Goal: Information Seeking & Learning: Learn about a topic

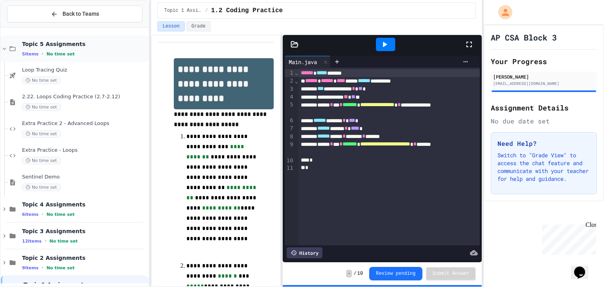
click at [79, 58] on div "Topic 5 Assignments 5 items • No time set" at bounding box center [75, 48] width 148 height 27
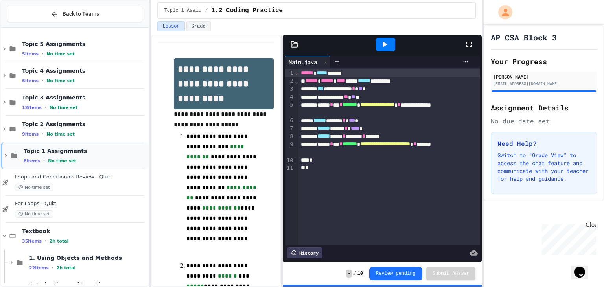
click at [78, 147] on span "Topic 1 Assignments" at bounding box center [85, 150] width 123 height 7
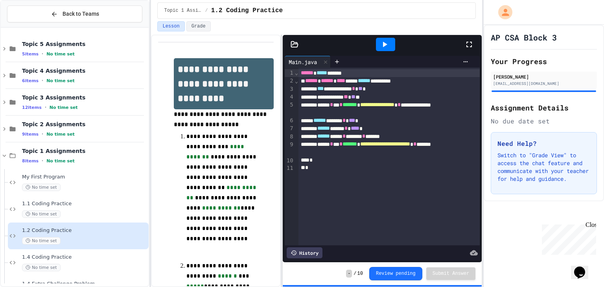
click at [78, 147] on span "Topic 1 Assignments" at bounding box center [84, 150] width 125 height 7
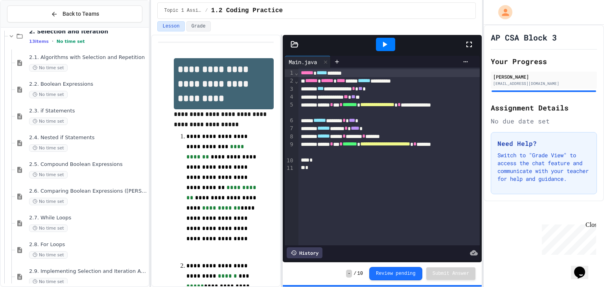
scroll to position [244, 0]
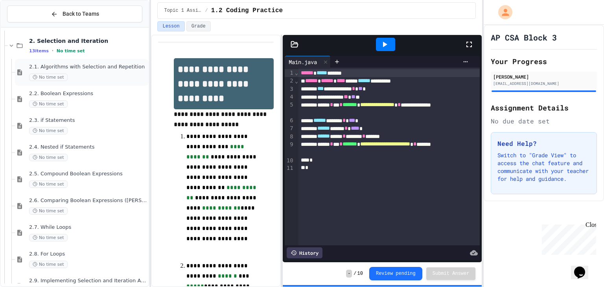
click at [92, 79] on div "No time set" at bounding box center [88, 77] width 118 height 7
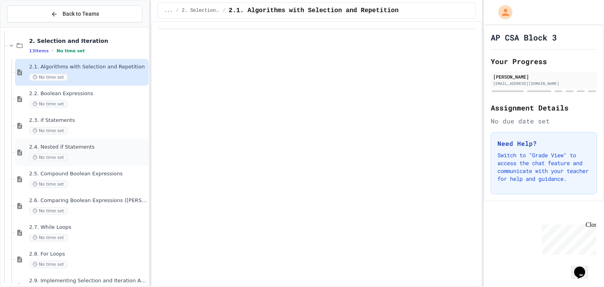
click at [101, 146] on span "2.4. Nested if Statements" at bounding box center [88, 147] width 118 height 7
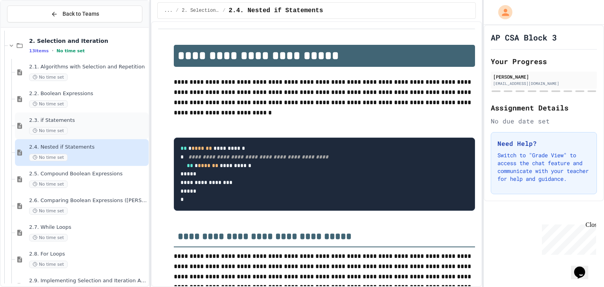
click at [95, 129] on div "No time set" at bounding box center [88, 130] width 118 height 7
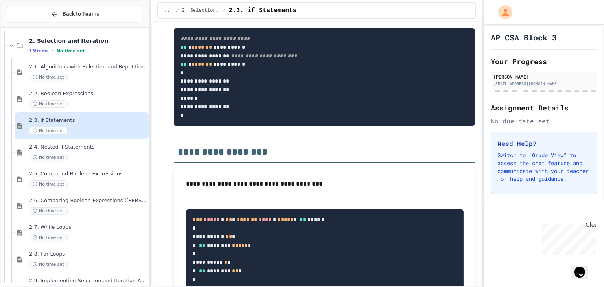
scroll to position [5592, 0]
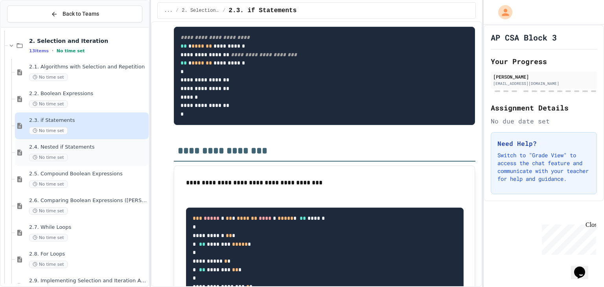
click at [96, 154] on div "No time set" at bounding box center [88, 157] width 118 height 7
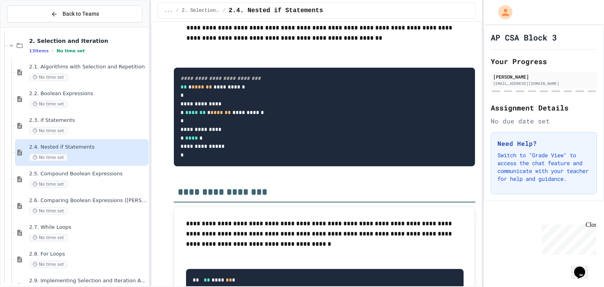
scroll to position [4557, 0]
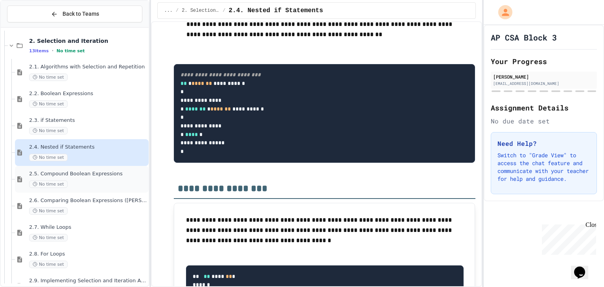
click at [84, 184] on div "No time set" at bounding box center [88, 184] width 118 height 7
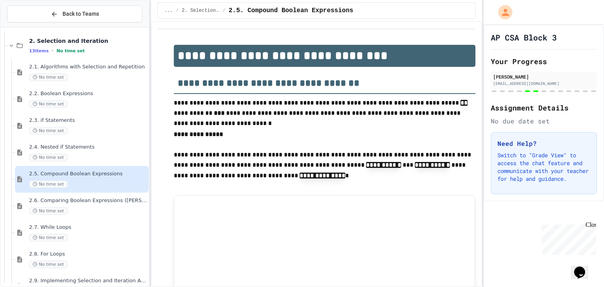
type input "****"
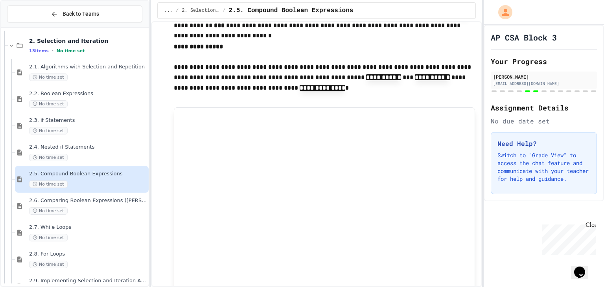
type input "*****"
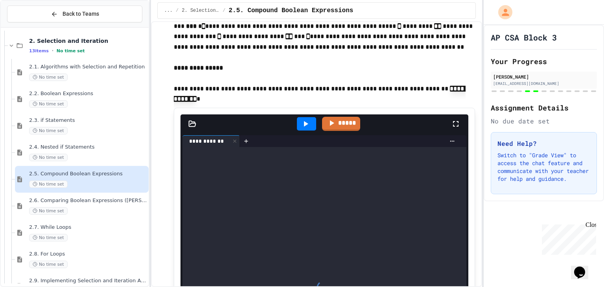
scroll to position [1508, 0]
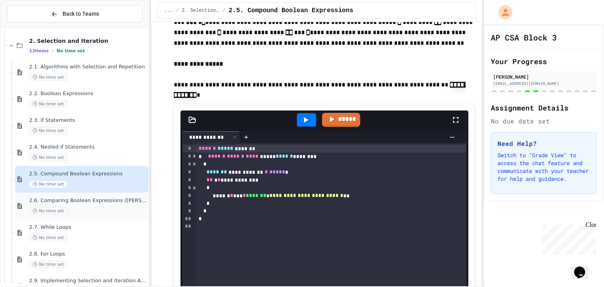
click at [111, 212] on div "No time set" at bounding box center [88, 210] width 118 height 7
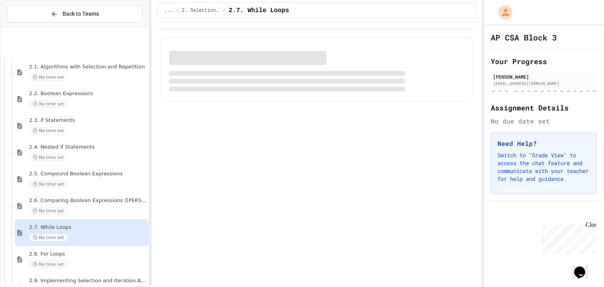
scroll to position [341, 0]
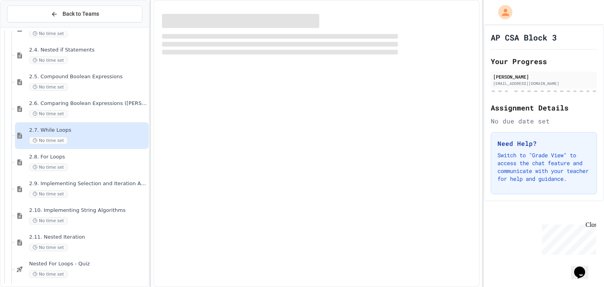
click at [80, 125] on div "2.2. Boolean Expressions No time set 2.3. if Statements No time set 2.4. Nested…" at bounding box center [75, 157] width 148 height 253
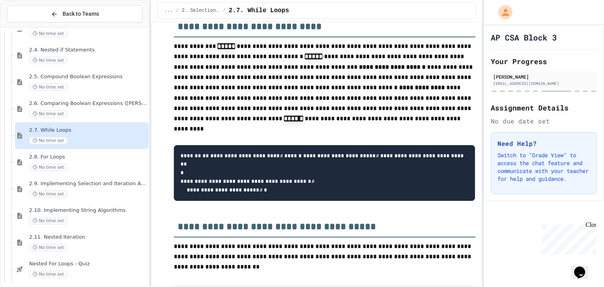
scroll to position [4541, 0]
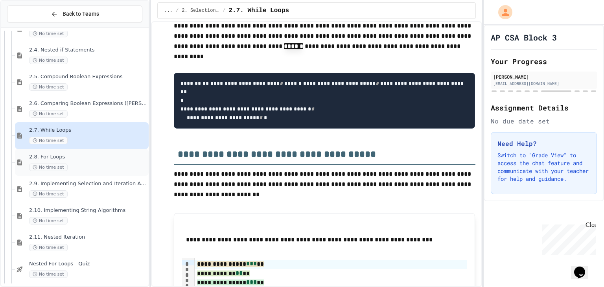
click at [107, 166] on div "No time set" at bounding box center [88, 167] width 118 height 7
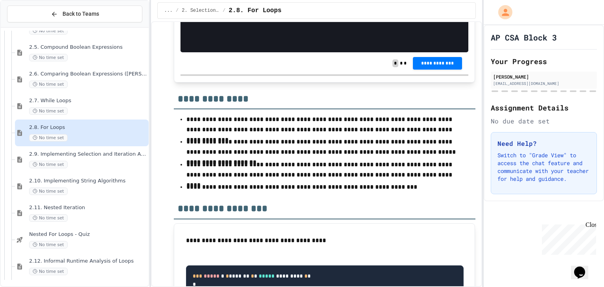
scroll to position [371, 0]
click at [110, 159] on div "2.9. Implementing Selection and Iteration Algorithms No time set" at bounding box center [88, 159] width 118 height 17
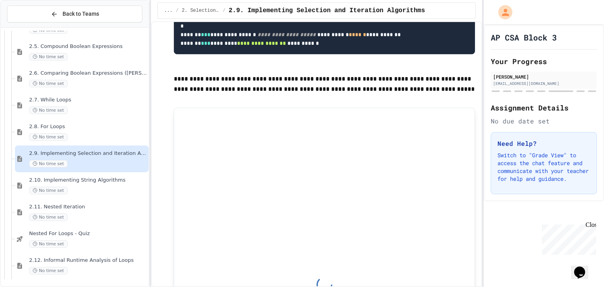
scroll to position [1147, 0]
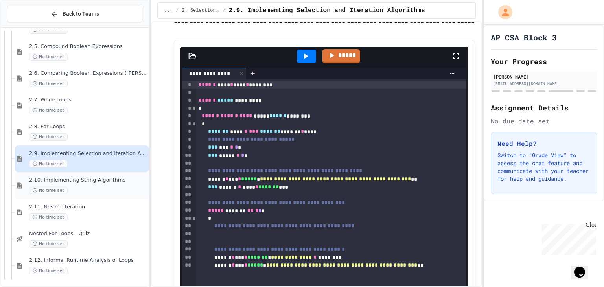
click at [96, 188] on div "No time set" at bounding box center [88, 190] width 118 height 7
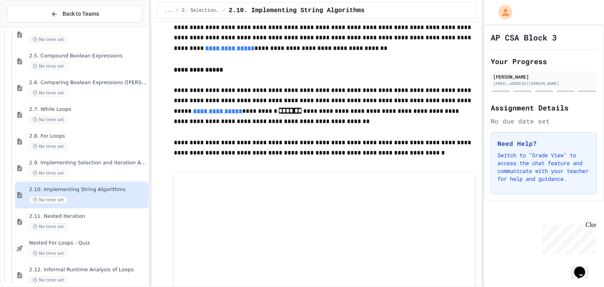
scroll to position [1016, 0]
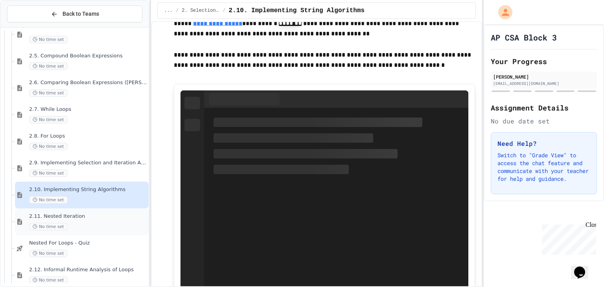
click at [109, 213] on span "2.11. Nested Iteration" at bounding box center [88, 216] width 118 height 7
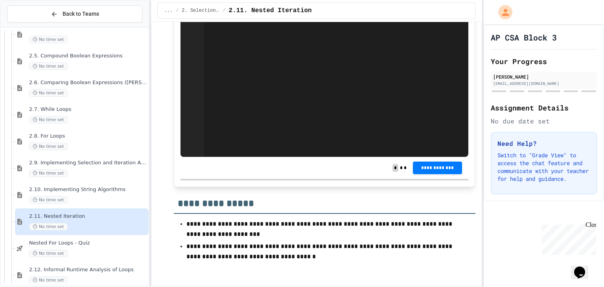
scroll to position [2705, 0]
